Goal: Book appointment/travel/reservation

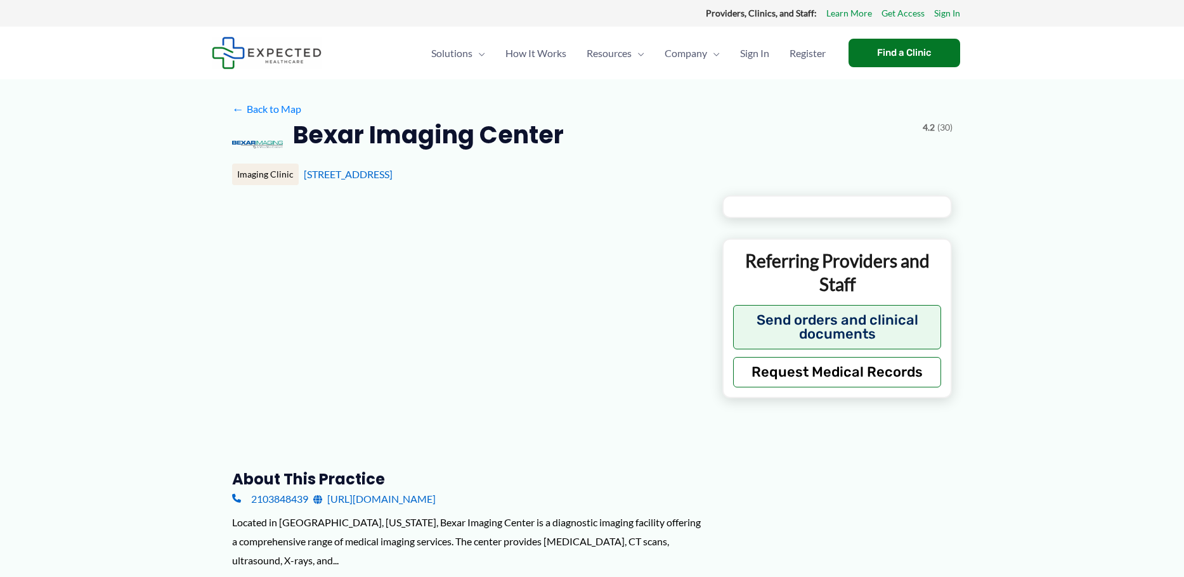
type input "**********"
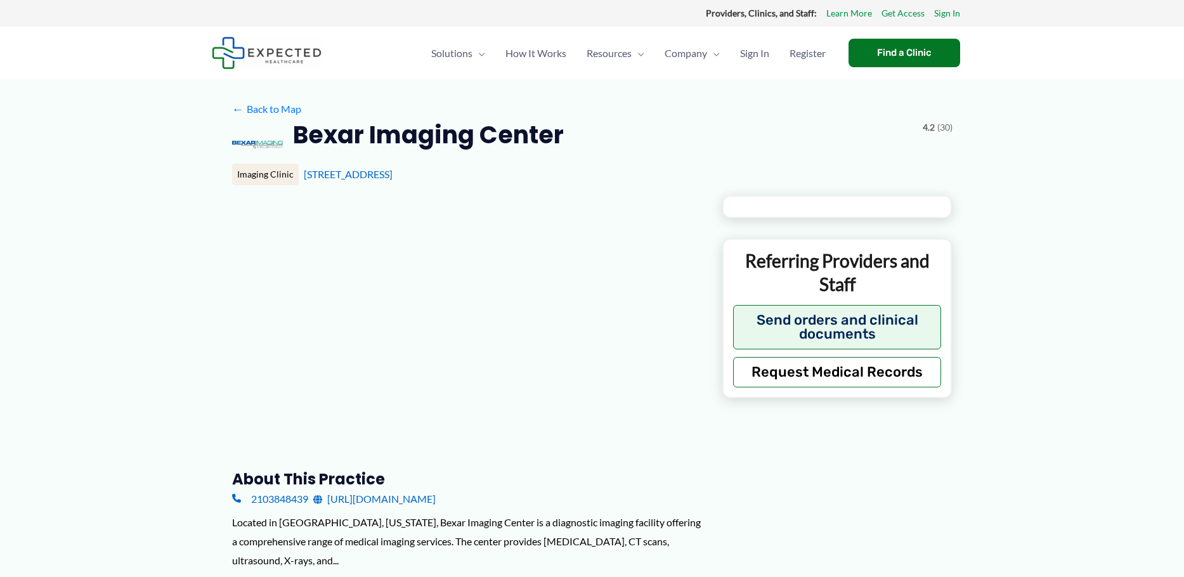
type input "**********"
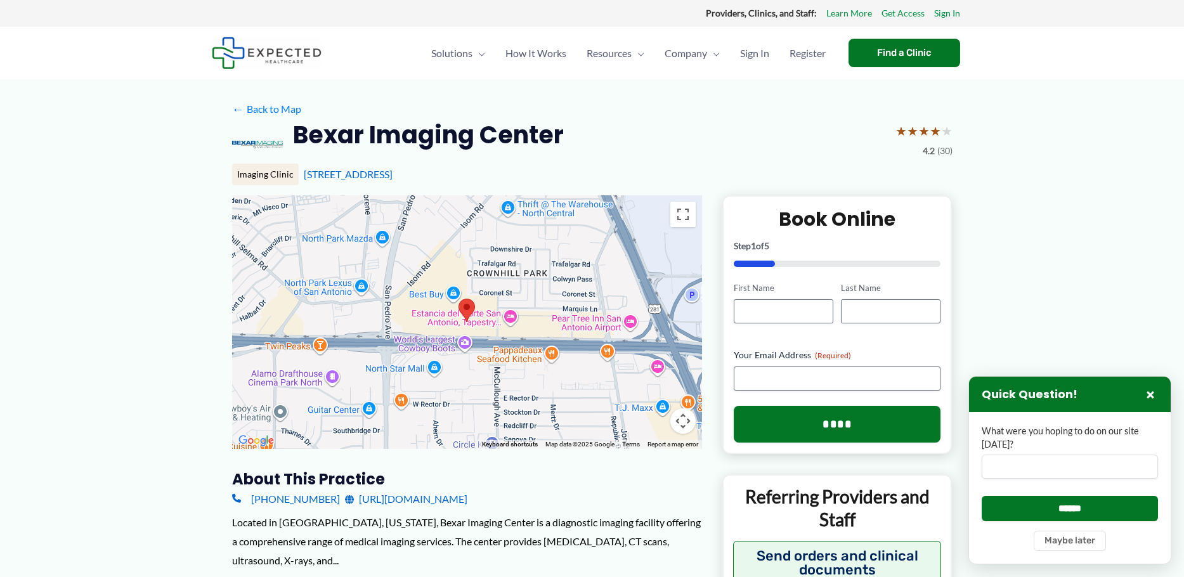
click at [697, 136] on div "Bexar Imaging Center ★ ★ ★ ★ ★ 4.2 (30)" at bounding box center [592, 144] width 720 height 51
